Goal: Information Seeking & Learning: Learn about a topic

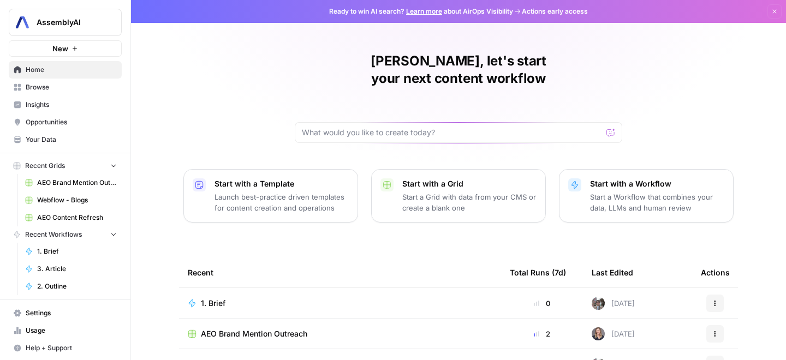
click at [43, 120] on span "Opportunities" at bounding box center [71, 122] width 91 height 10
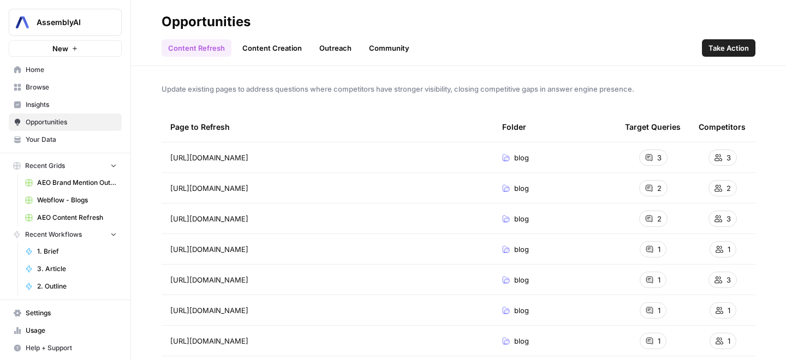
click at [347, 46] on link "Outreach" at bounding box center [335, 47] width 45 height 17
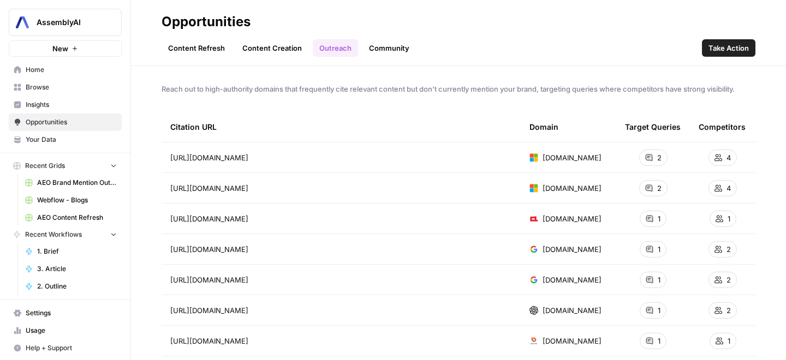
click at [386, 46] on link "Community" at bounding box center [388, 47] width 53 height 17
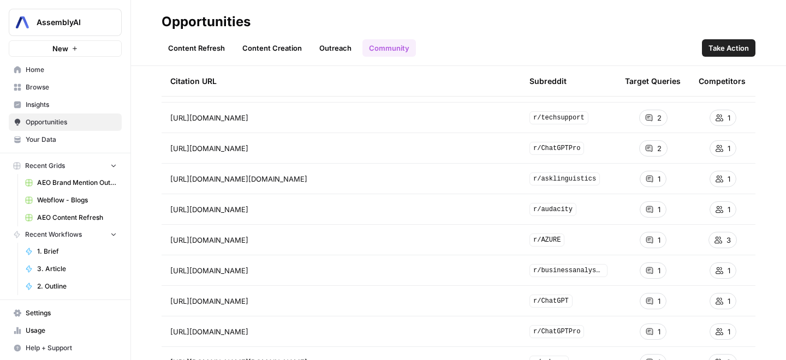
scroll to position [103, 0]
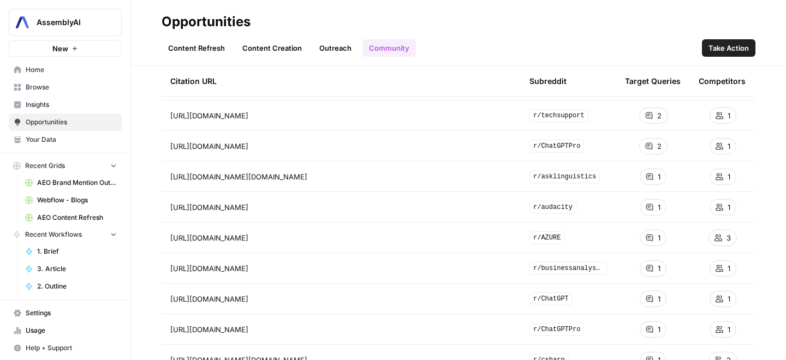
click at [267, 239] on icon "Go to page https://www.reddit.com/r/AZURE/comments/1d3gckk/how_to_make_azure_ba…" at bounding box center [264, 238] width 6 height 6
click at [267, 145] on icon "Go to page https://www.reddit.com/r/ChatGPTPro/comments/17a5e5k/transcribe_audi…" at bounding box center [264, 146] width 6 height 6
click at [330, 51] on link "Outreach" at bounding box center [335, 47] width 45 height 17
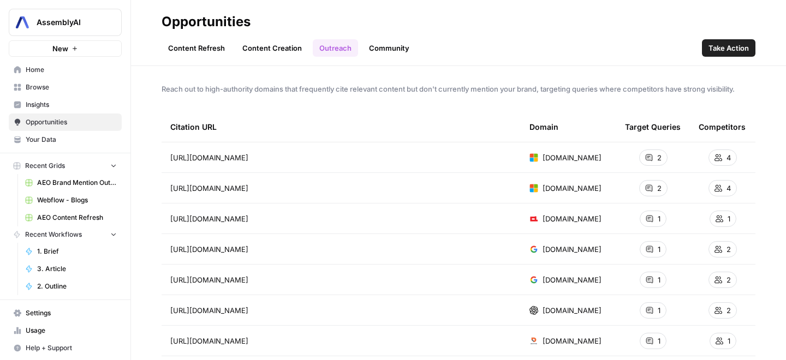
scroll to position [17, 0]
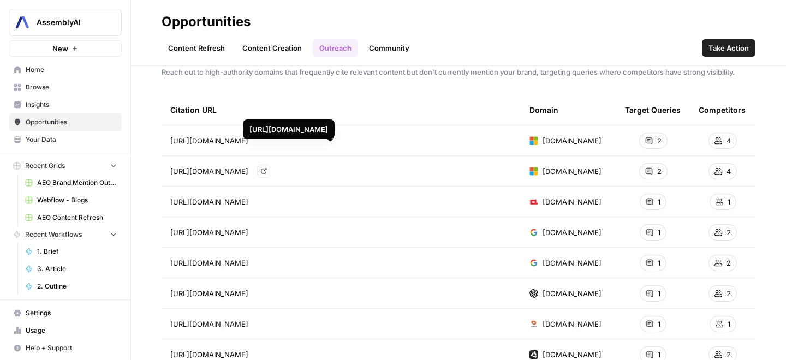
click at [266, 170] on icon "Go to page https://learn.microsoft.com/en-us/azure/ai-services/speech-service/s…" at bounding box center [263, 171] width 5 height 5
click at [267, 234] on icon "Go to page https://cloud.google.com/speech-to-text/quotas" at bounding box center [264, 232] width 6 height 6
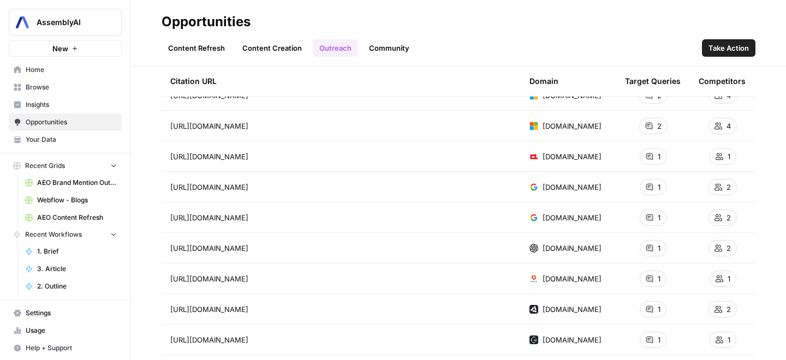
scroll to position [76, 0]
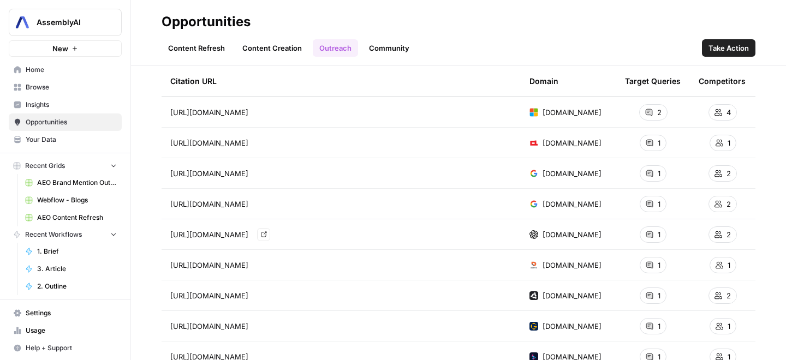
click at [267, 235] on icon "Go to page https://community.openai.com/t/how-to-get-whispers-api-to-add-timest…" at bounding box center [264, 234] width 6 height 6
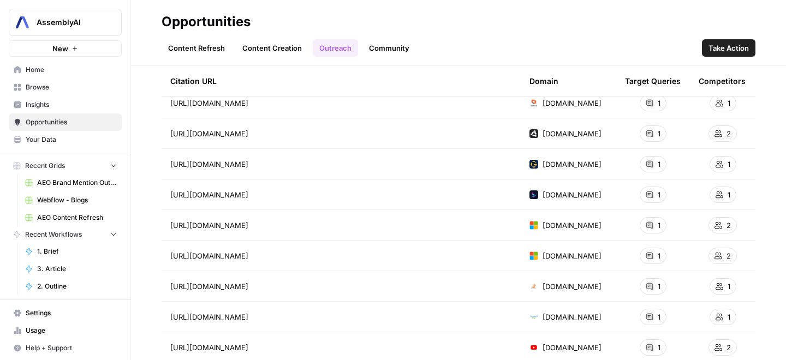
scroll to position [258, 0]
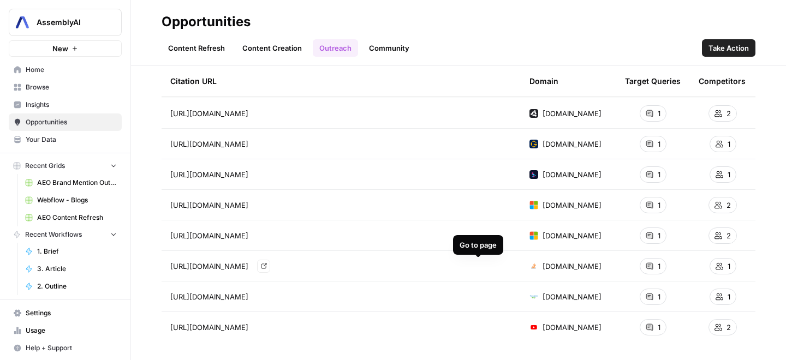
click at [270, 268] on link "Go to page" at bounding box center [263, 266] width 13 height 13
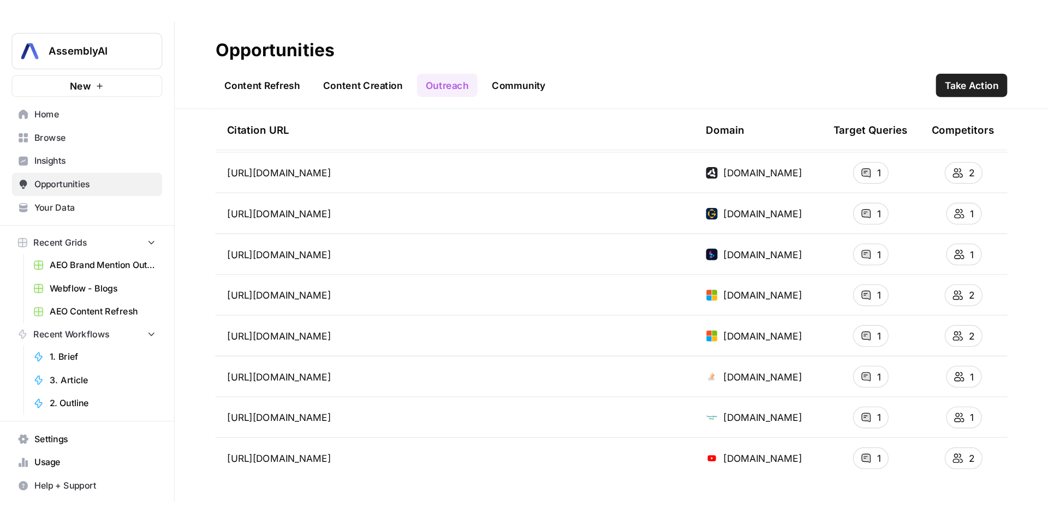
scroll to position [0, 0]
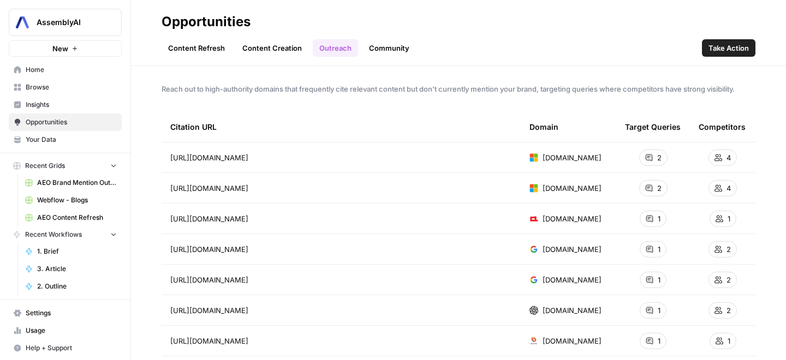
click at [49, 105] on span "Insights" at bounding box center [71, 105] width 91 height 10
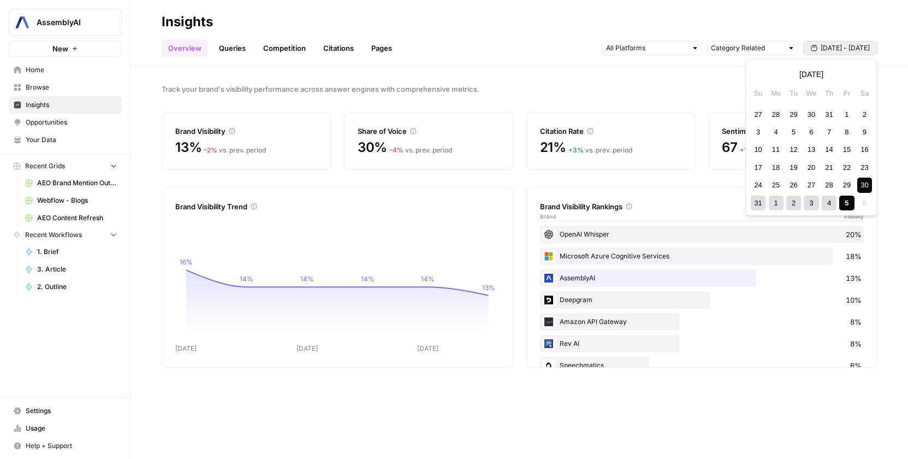
click at [815, 49] on icon "button" at bounding box center [814, 48] width 7 height 7
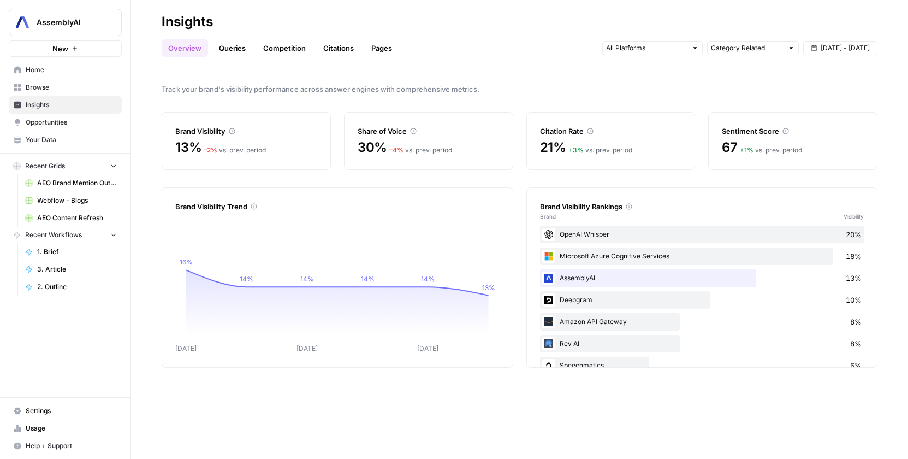
click at [475, 50] on div "Overview Queries Competition Citations Pages Category Related [DATE] - [DATE]" at bounding box center [520, 44] width 716 height 26
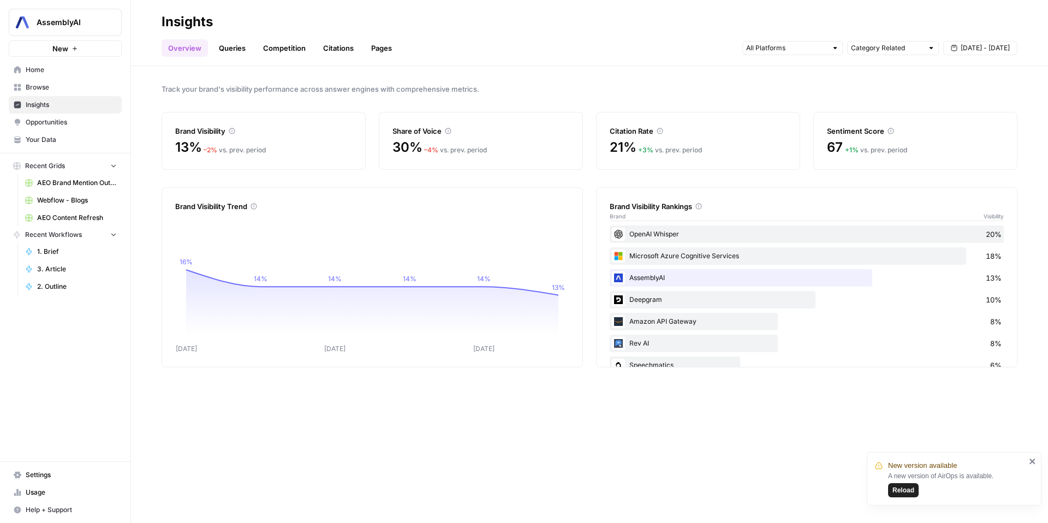
click at [232, 49] on link "Queries" at bounding box center [232, 47] width 40 height 17
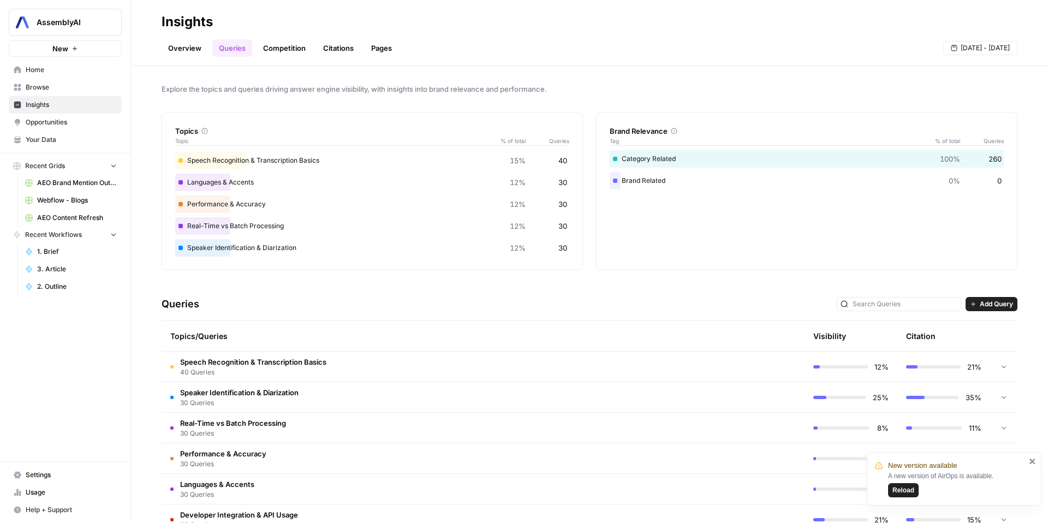
scroll to position [60, 0]
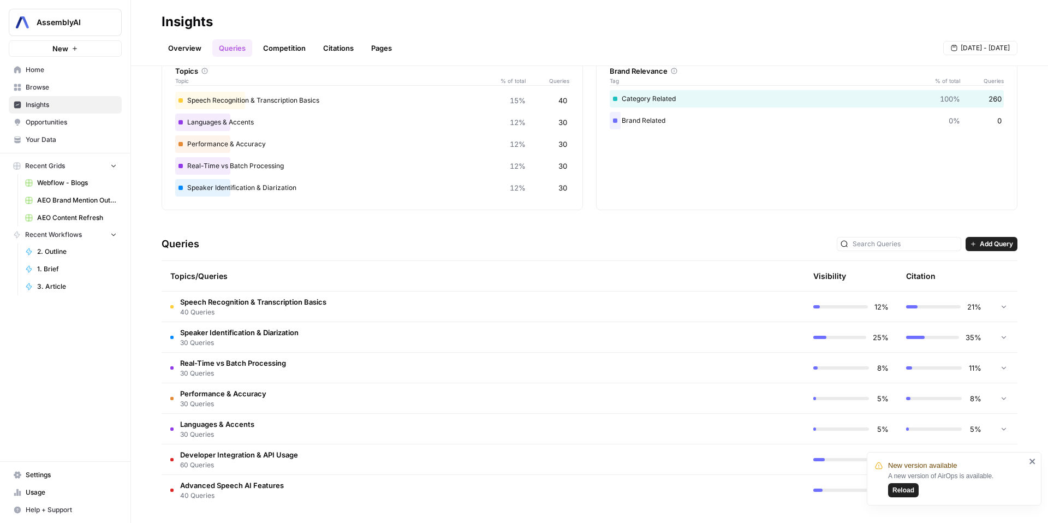
drag, startPoint x: 159, startPoint y: 293, endPoint x: 376, endPoint y: 389, distance: 236.8
click at [376, 389] on div "Explore the topics and queries driving answer engine visibility, with insights …" at bounding box center [589, 294] width 917 height 457
click at [526, 256] on div "Queries Add Query" at bounding box center [590, 244] width 856 height 33
drag, startPoint x: 873, startPoint y: 281, endPoint x: 945, endPoint y: 344, distance: 95.9
click at [945, 344] on table "Topics/Queries Visibility Citation Speech Recognition & Transcription Basics 40…" at bounding box center [590, 383] width 856 height 245
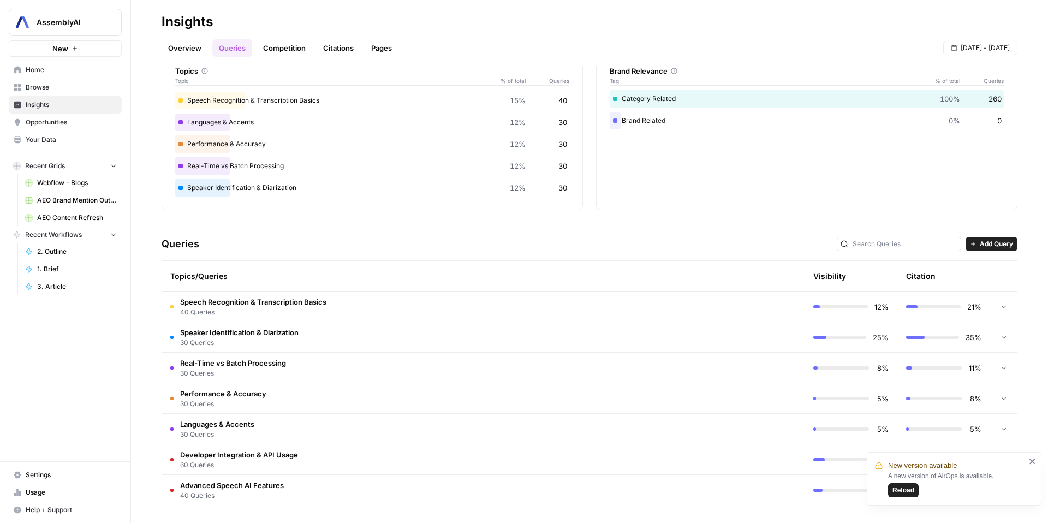
drag, startPoint x: 792, startPoint y: 307, endPoint x: 940, endPoint y: 377, distance: 162.9
click at [940, 377] on tbody "Speech Recognition & Transcription Basics 40 Queries 12% 21% Speaker Identifica…" at bounding box center [590, 399] width 856 height 214
click at [739, 260] on div "Queries Add Query" at bounding box center [590, 244] width 856 height 33
click at [1030, 462] on icon "close" at bounding box center [1033, 461] width 8 height 9
click at [1001, 308] on icon at bounding box center [1004, 306] width 8 height 8
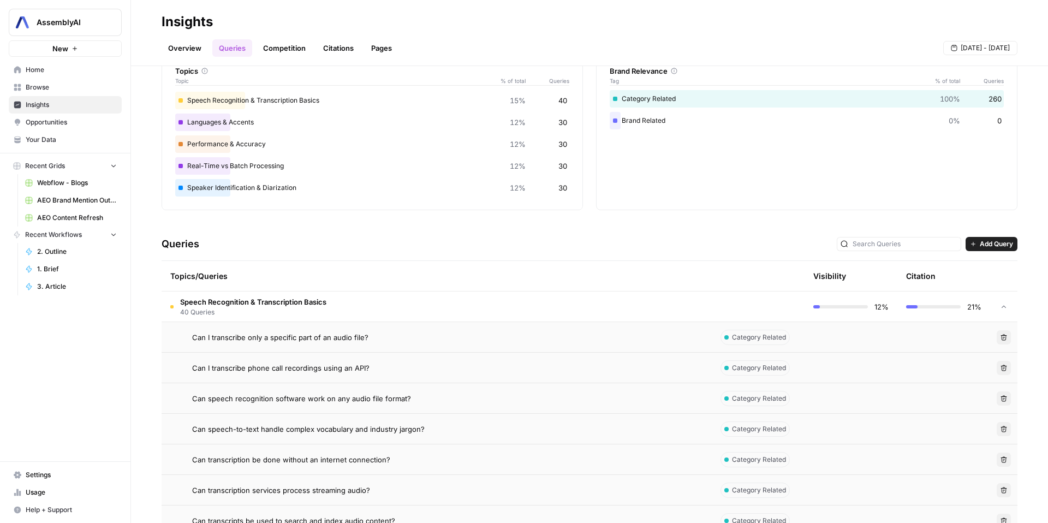
scroll to position [74, 0]
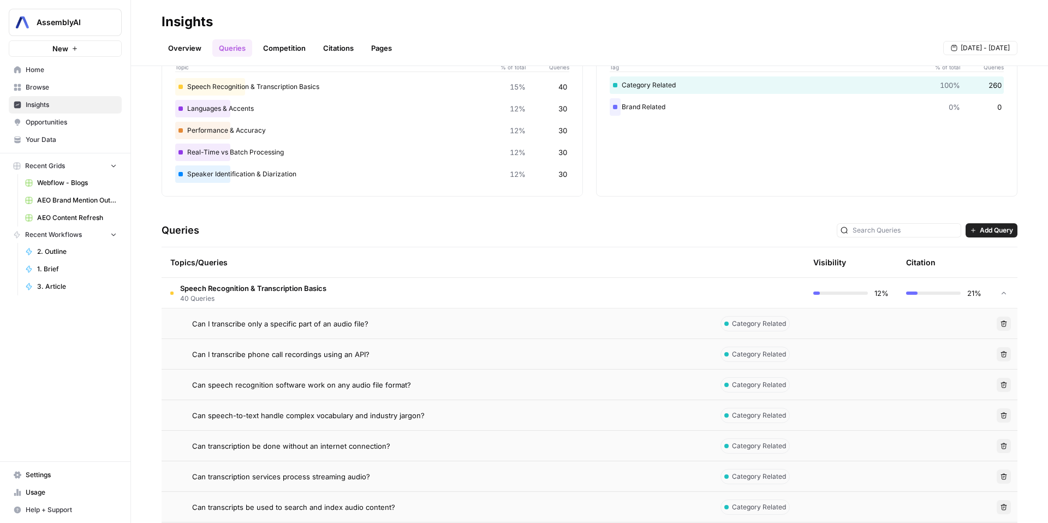
click at [241, 287] on span "Speech Recognition & Transcription Basics" at bounding box center [253, 288] width 146 height 11
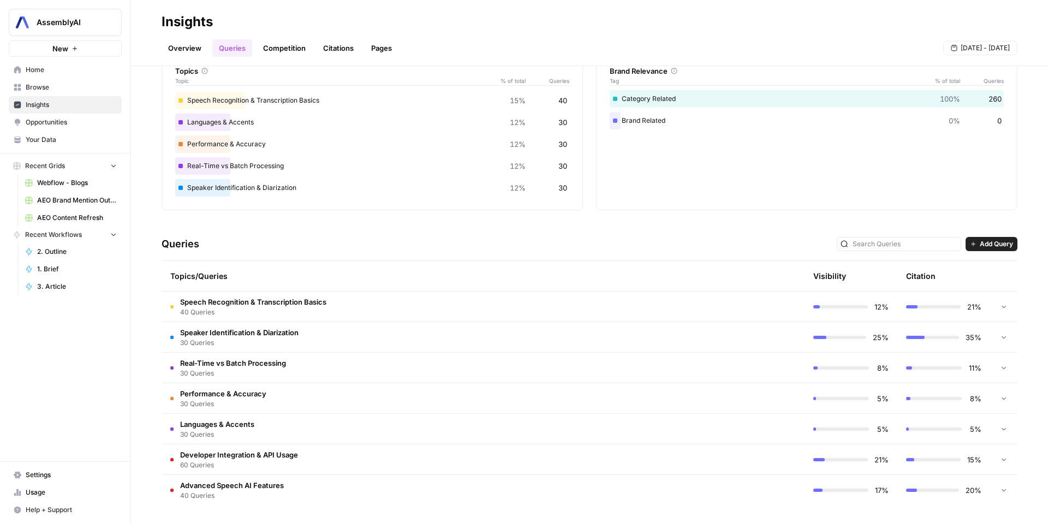
click at [218, 313] on span "40 Queries" at bounding box center [253, 312] width 146 height 10
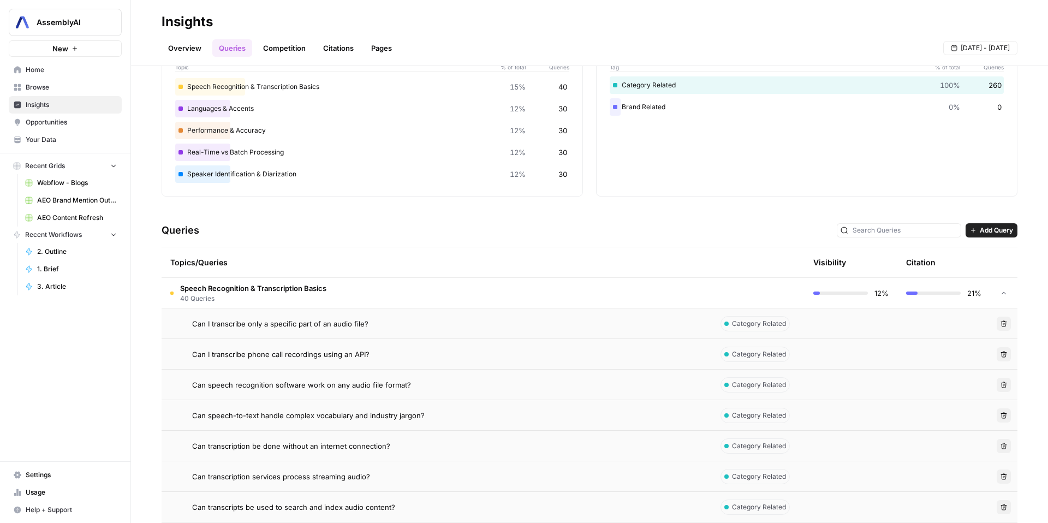
scroll to position [147, 0]
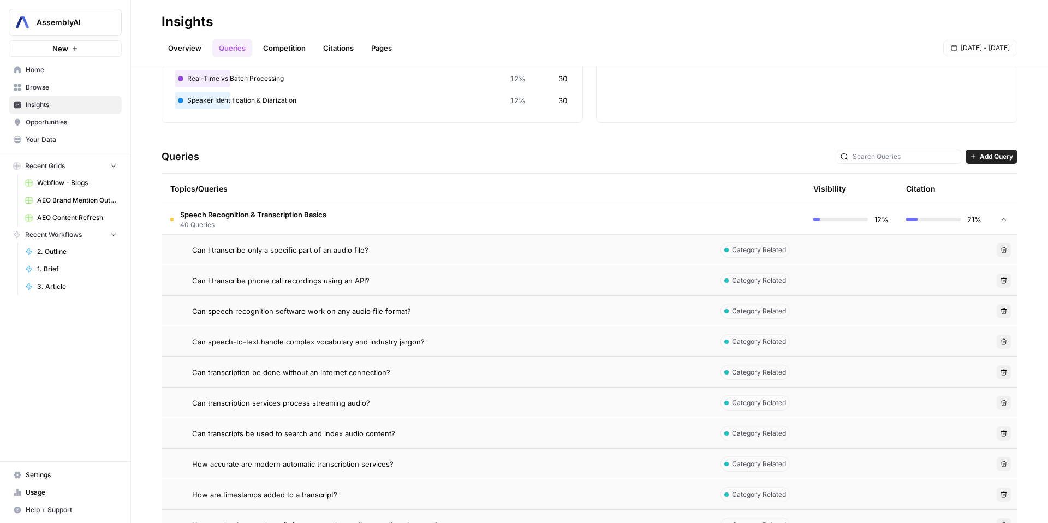
click at [264, 249] on span "Can I transcribe only a specific part of an audio file?" at bounding box center [280, 250] width 176 height 11
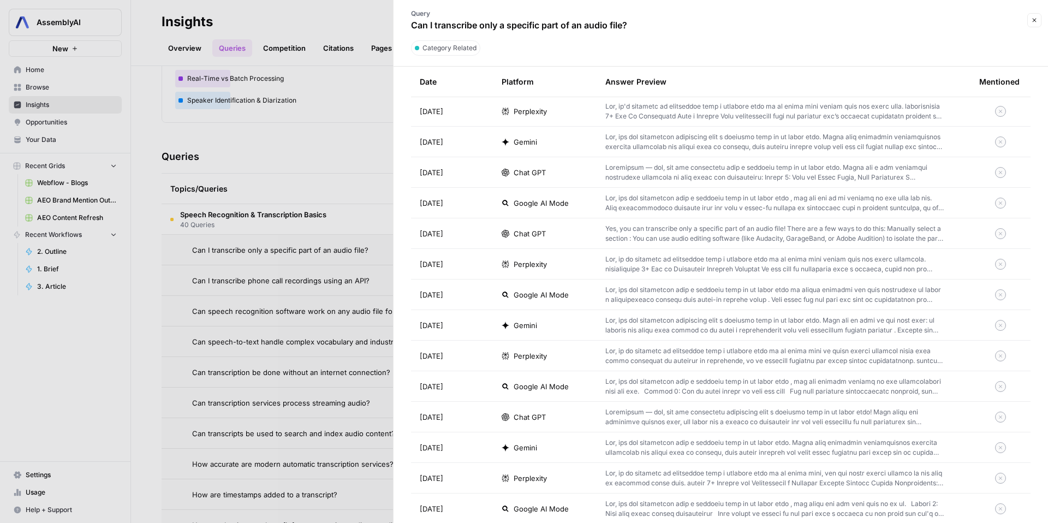
scroll to position [81, 0]
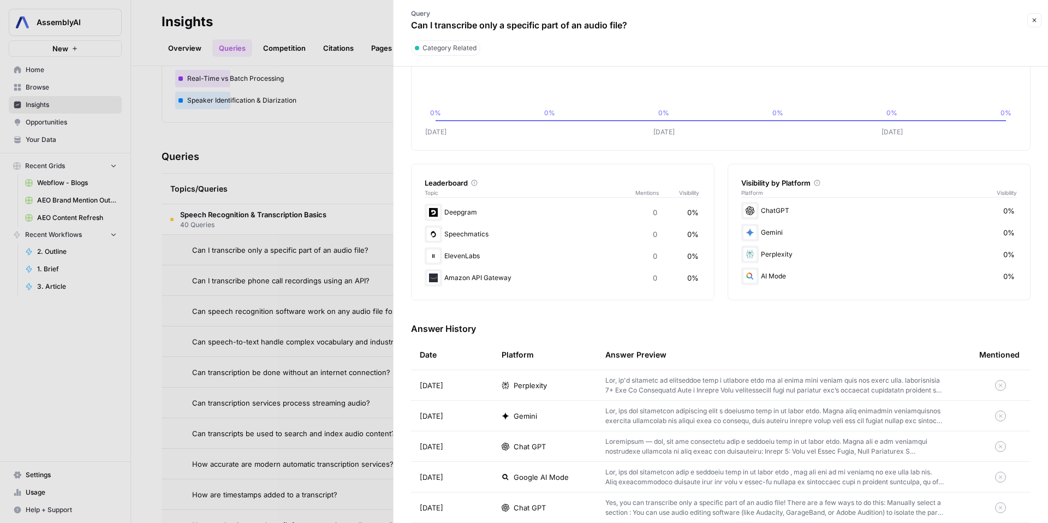
click at [336, 156] on div at bounding box center [524, 261] width 1048 height 523
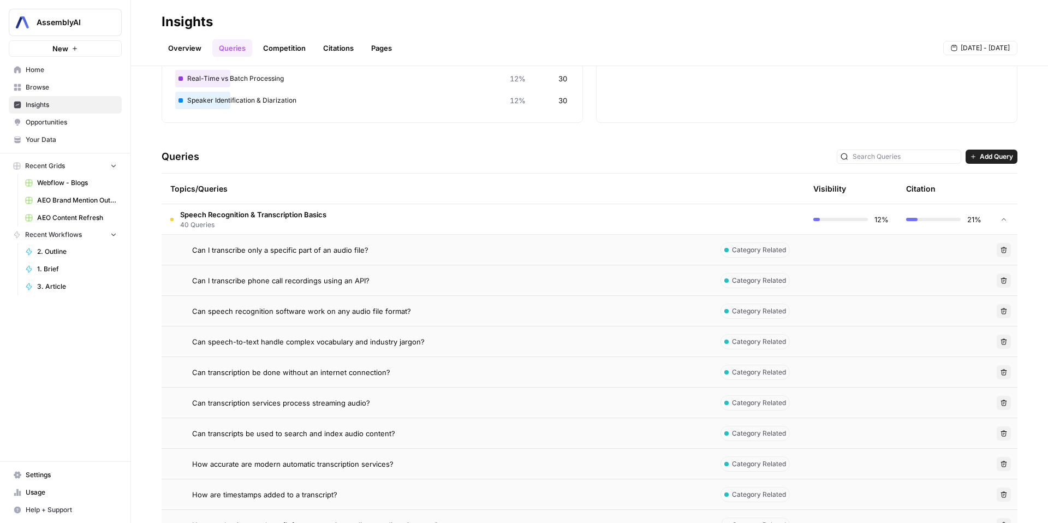
click at [289, 207] on td "Speech Recognition & Transcription Basics 40 Queries" at bounding box center [437, 219] width 550 height 30
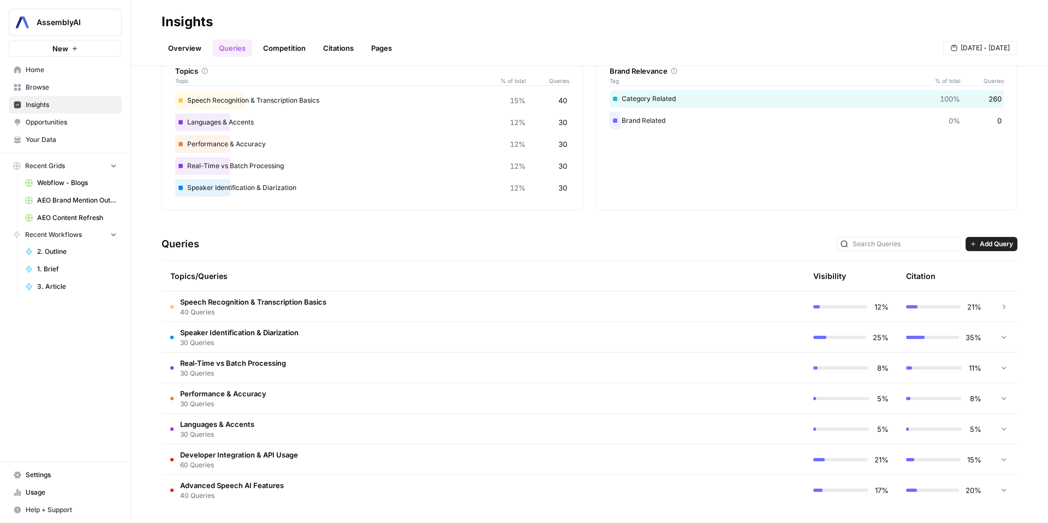
scroll to position [60, 0]
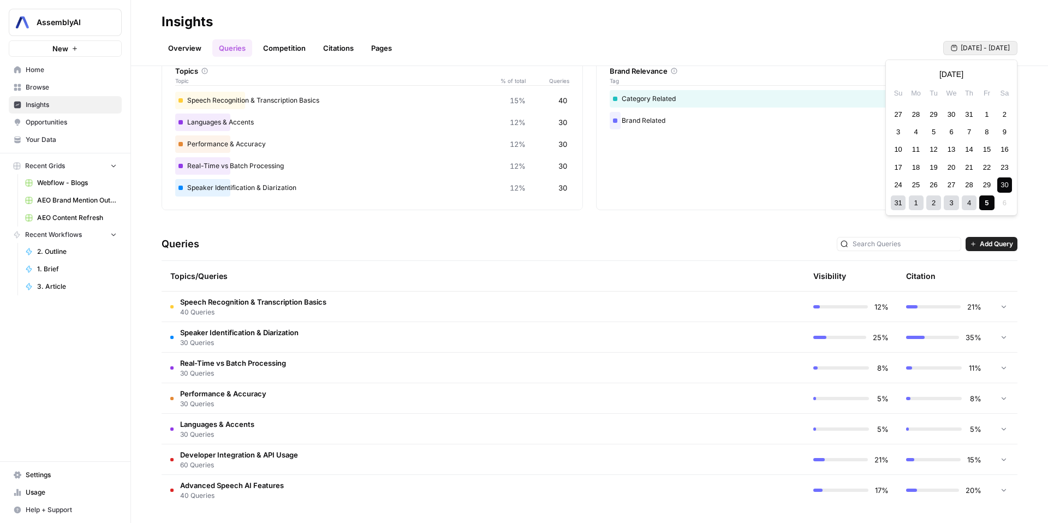
click at [989, 46] on span "[DATE] - [DATE]" at bounding box center [985, 48] width 49 height 10
click at [982, 118] on div "1" at bounding box center [986, 114] width 15 height 15
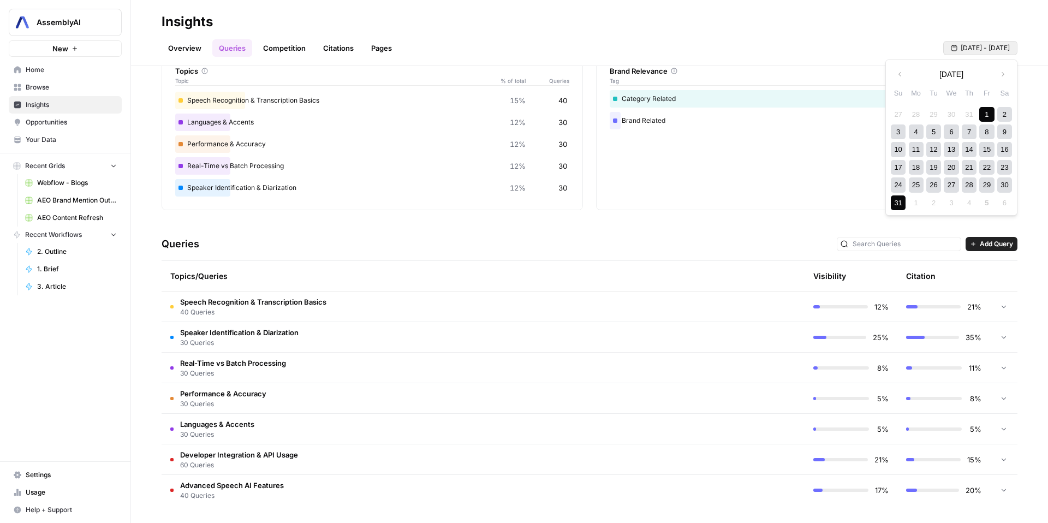
click at [902, 202] on div "31" at bounding box center [898, 202] width 15 height 15
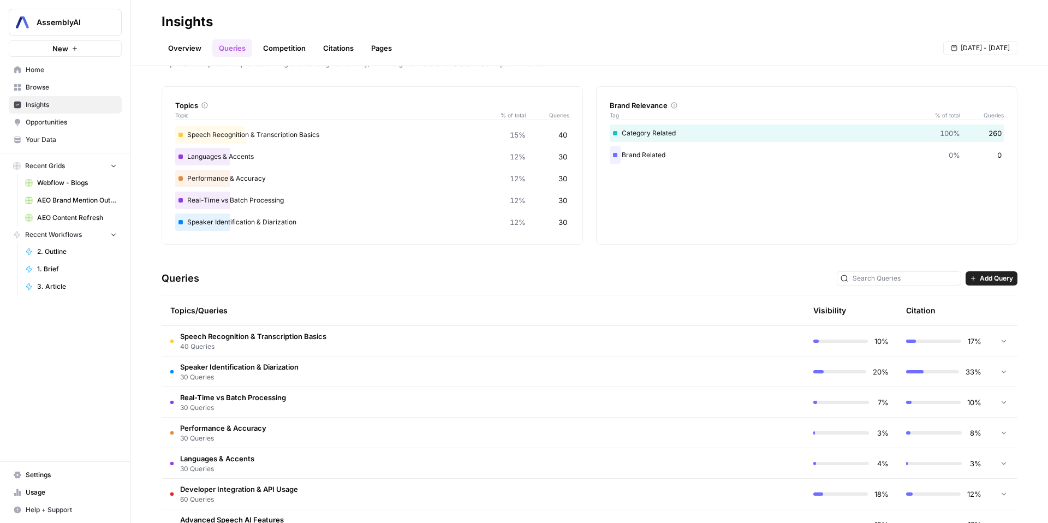
scroll to position [60, 0]
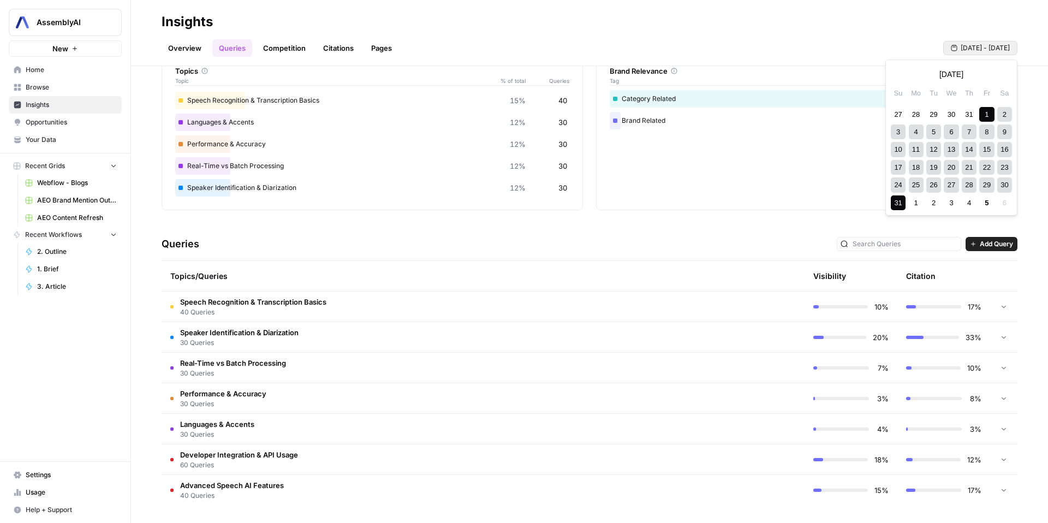
click at [967, 42] on button "[DATE] - [DATE]" at bounding box center [980, 48] width 74 height 14
click at [986, 112] on div "1" at bounding box center [986, 114] width 15 height 15
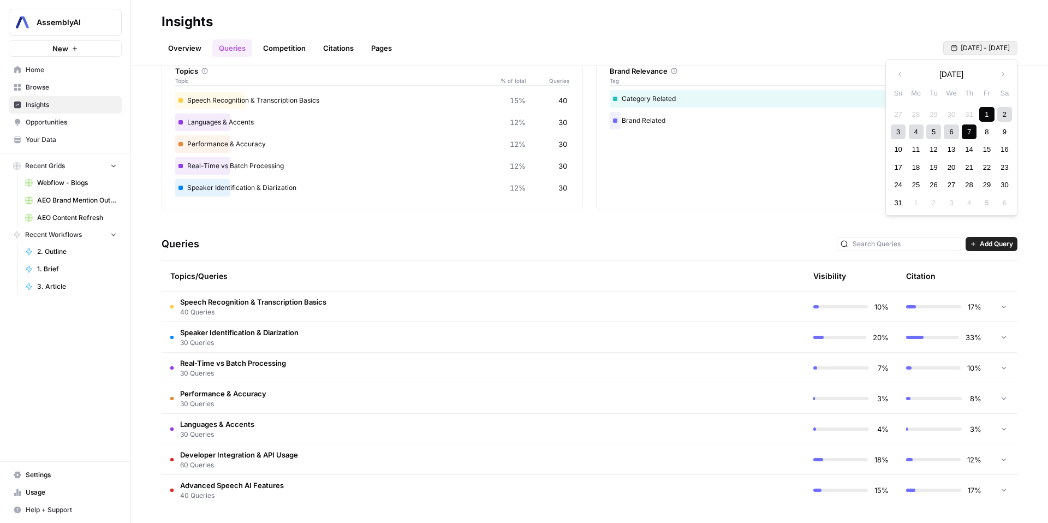
click at [973, 134] on div "7" at bounding box center [969, 131] width 15 height 15
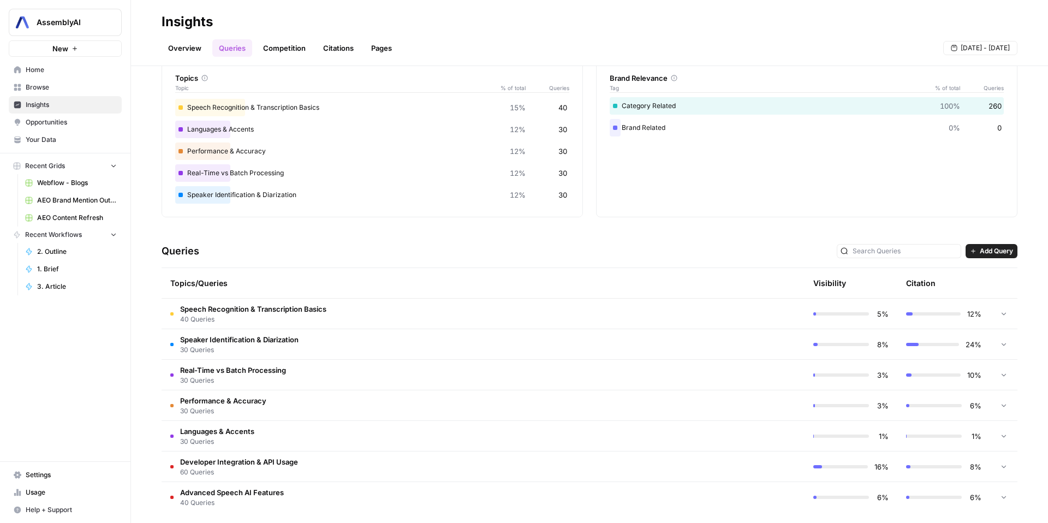
scroll to position [60, 0]
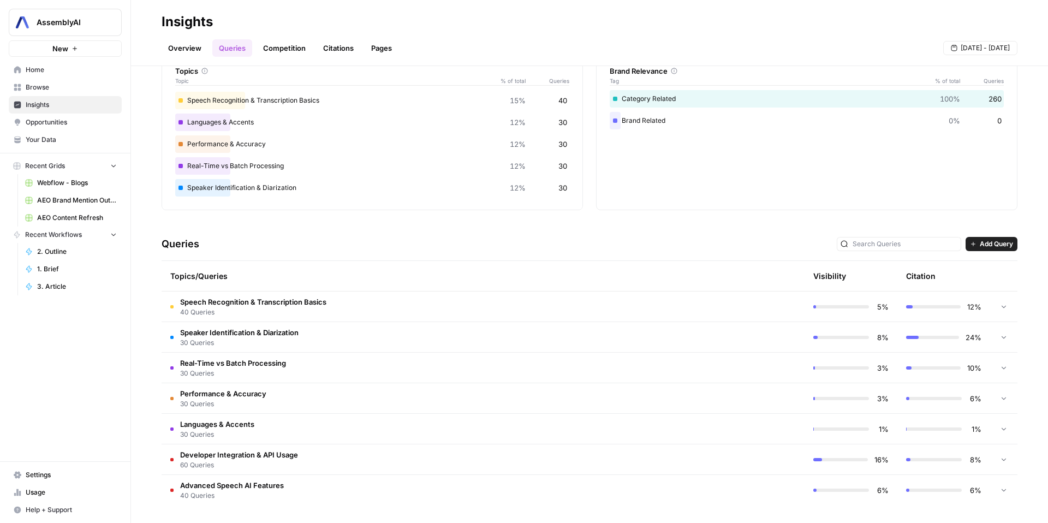
click at [965, 45] on span "[DATE] - [DATE]" at bounding box center [985, 48] width 49 height 10
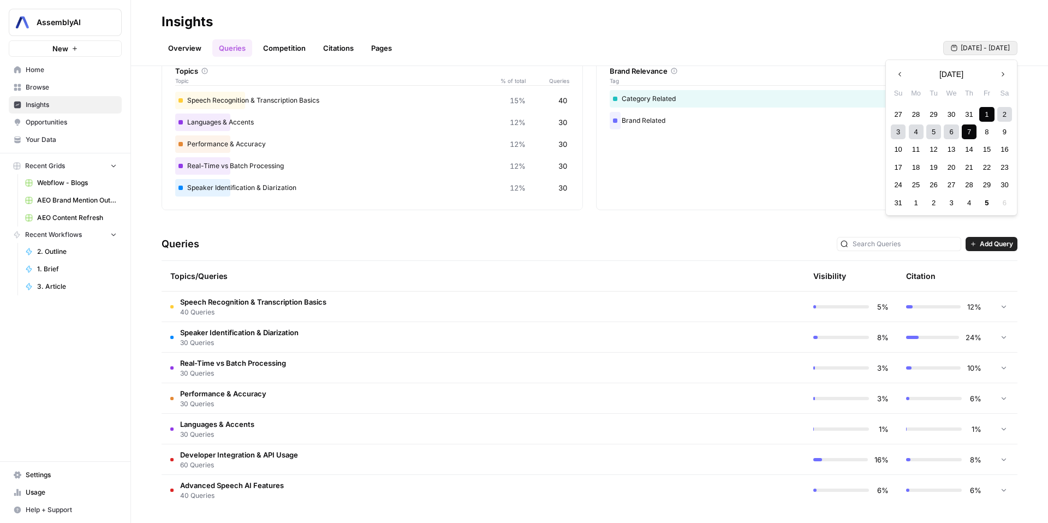
click at [982, 110] on div "1" at bounding box center [986, 114] width 15 height 15
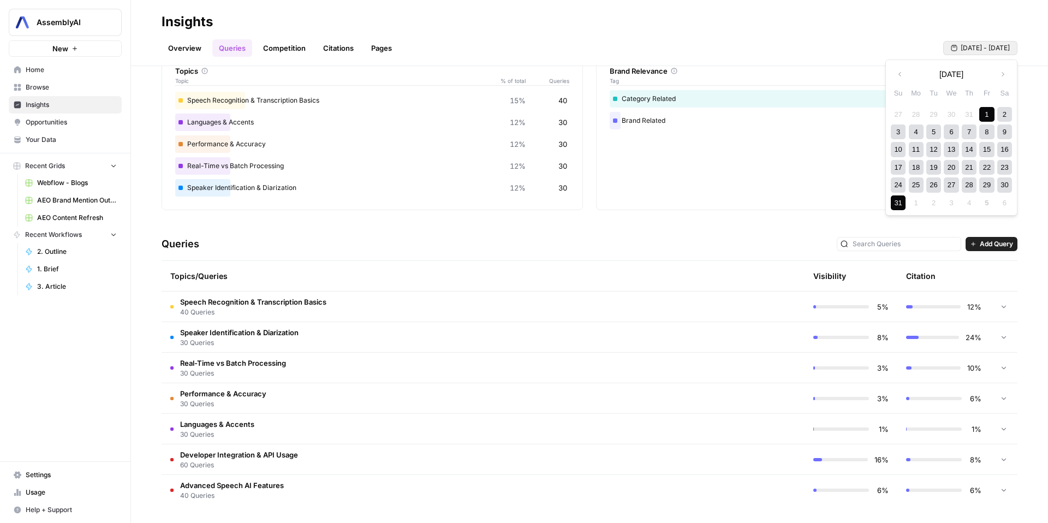
click at [893, 201] on div "31" at bounding box center [898, 202] width 15 height 15
